Goal: Information Seeking & Learning: Learn about a topic

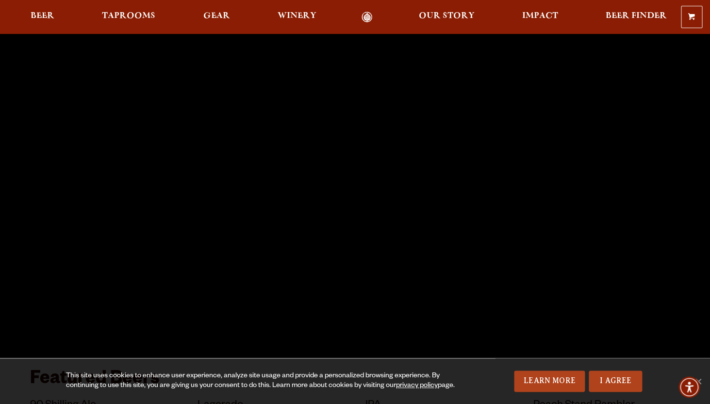
scroll to position [47, 0]
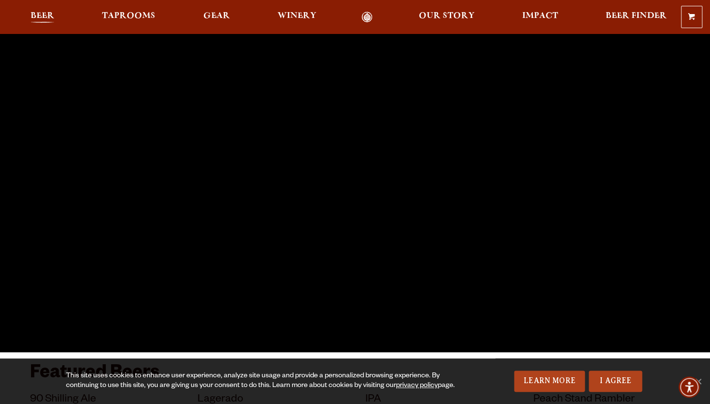
click at [37, 14] on span "Beer" at bounding box center [43, 16] width 24 height 8
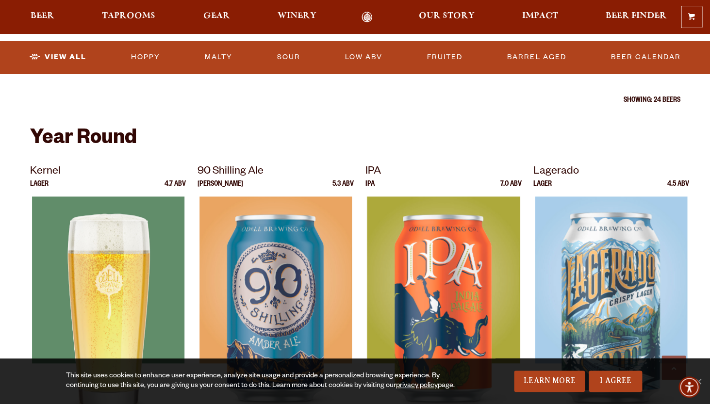
scroll to position [275, 0]
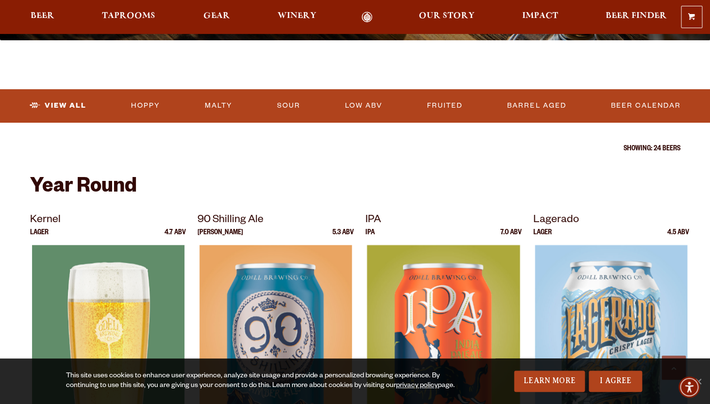
click at [129, 269] on img at bounding box center [108, 366] width 152 height 243
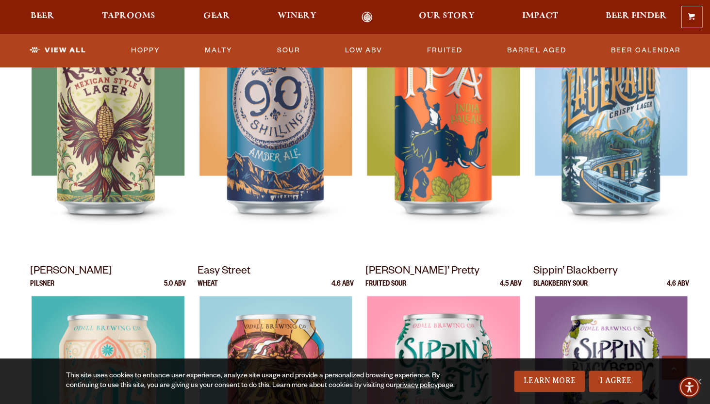
scroll to position [518, 0]
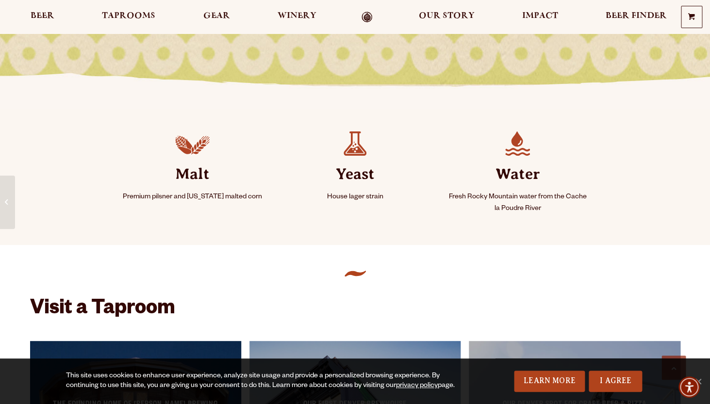
scroll to position [391, 0]
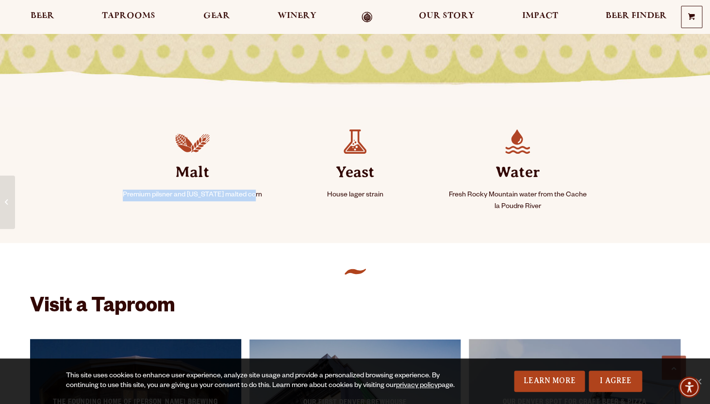
drag, startPoint x: 261, startPoint y: 194, endPoint x: 189, endPoint y: 188, distance: 72.6
click at [189, 188] on li "Malt Premium pilsner and Colorado malted corn" at bounding box center [192, 175] width 163 height 114
click at [189, 188] on strong "Malt" at bounding box center [192, 172] width 139 height 36
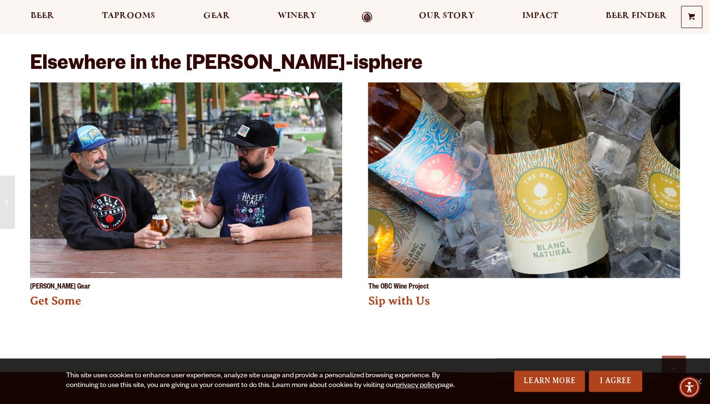
scroll to position [1381, 0]
